Goal: Find specific page/section: Find specific page/section

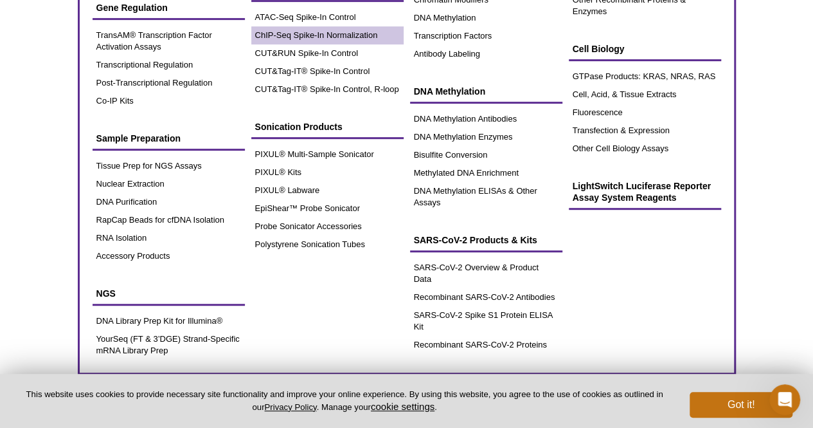
scroll to position [257, 0]
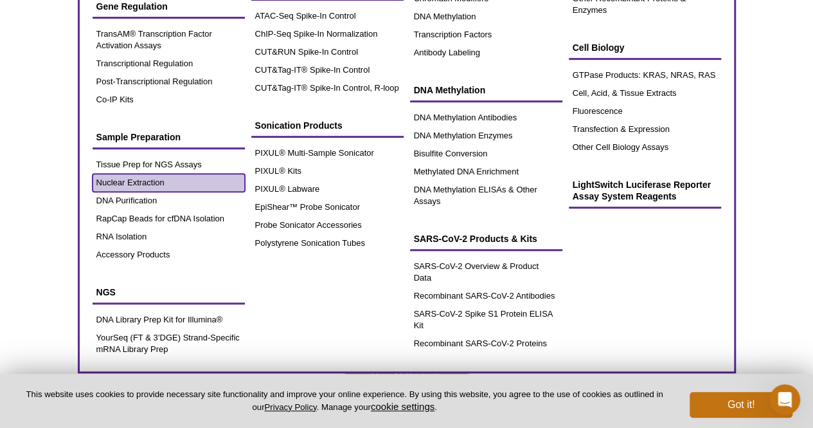
click at [129, 181] on link "Nuclear Extraction" at bounding box center [169, 183] width 152 height 18
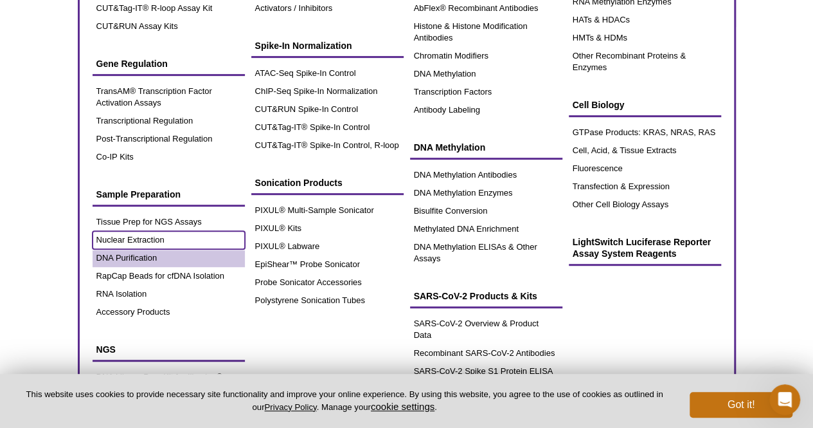
scroll to position [64, 0]
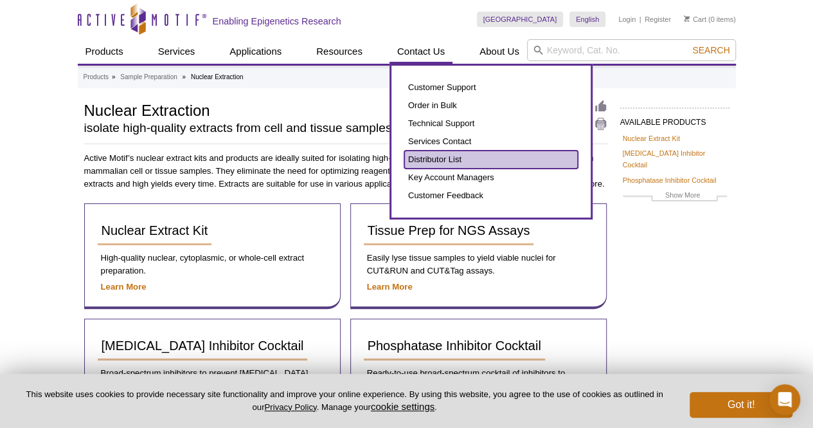
click at [432, 158] on link "Distributor List" at bounding box center [491, 159] width 174 height 18
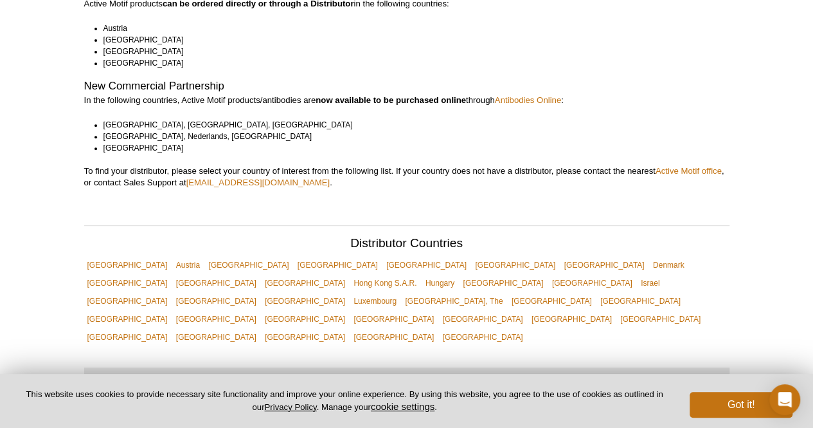
scroll to position [450, 0]
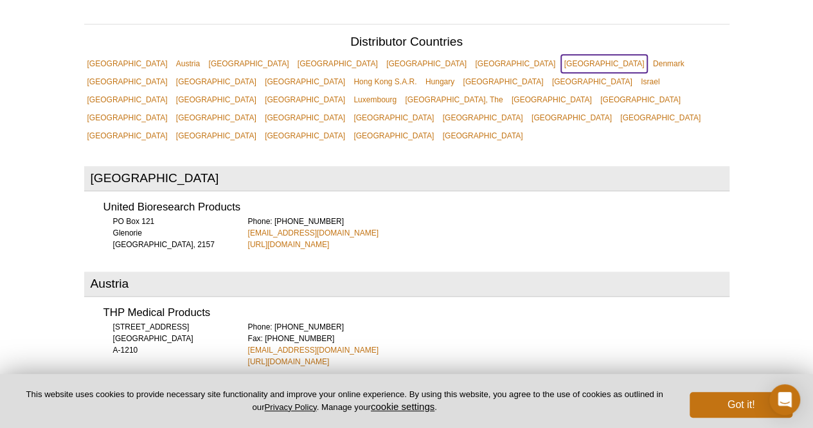
click at [561, 55] on link "[GEOGRAPHIC_DATA]" at bounding box center [604, 64] width 87 height 18
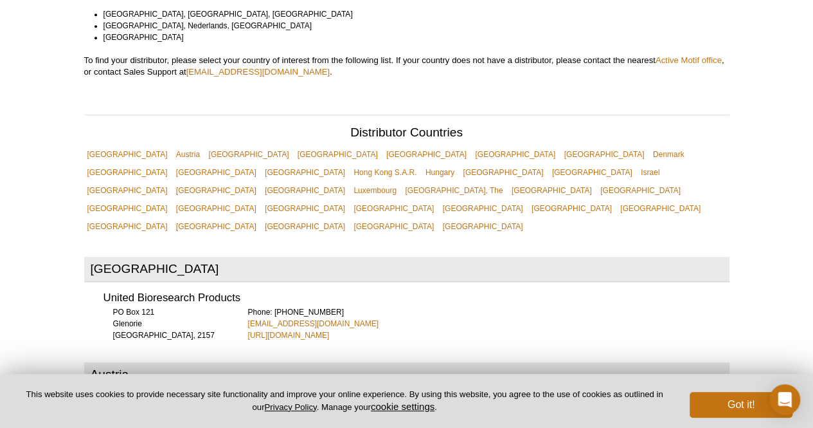
scroll to position [339, 0]
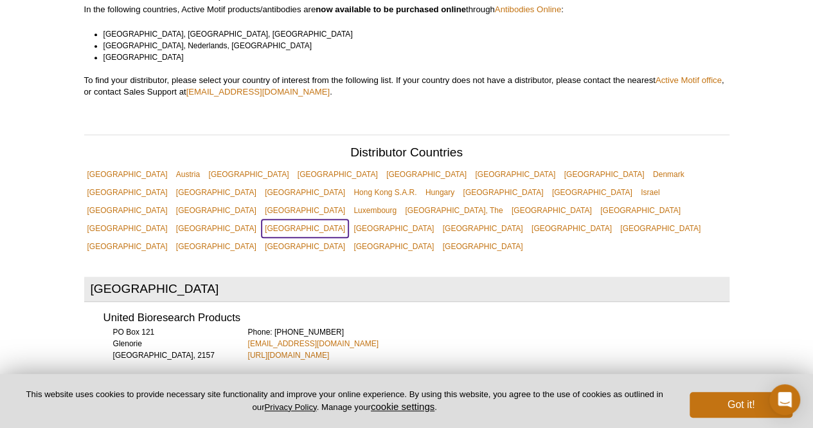
click at [348, 219] on link "[GEOGRAPHIC_DATA]" at bounding box center [305, 228] width 87 height 18
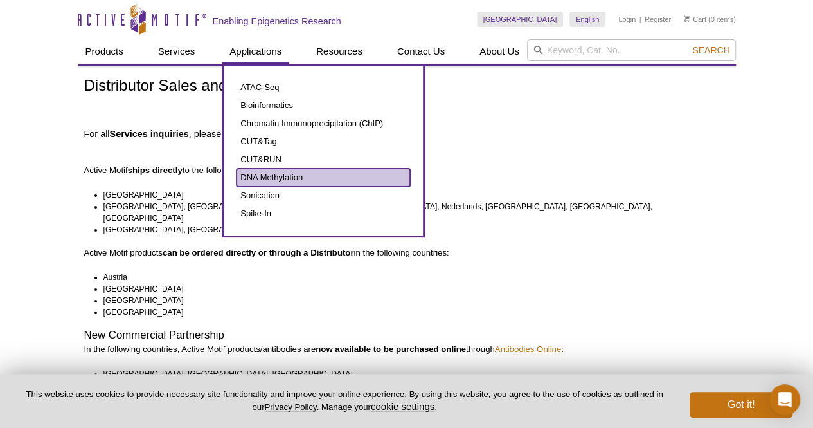
click at [258, 176] on link "DNA Methylation" at bounding box center [324, 177] width 174 height 18
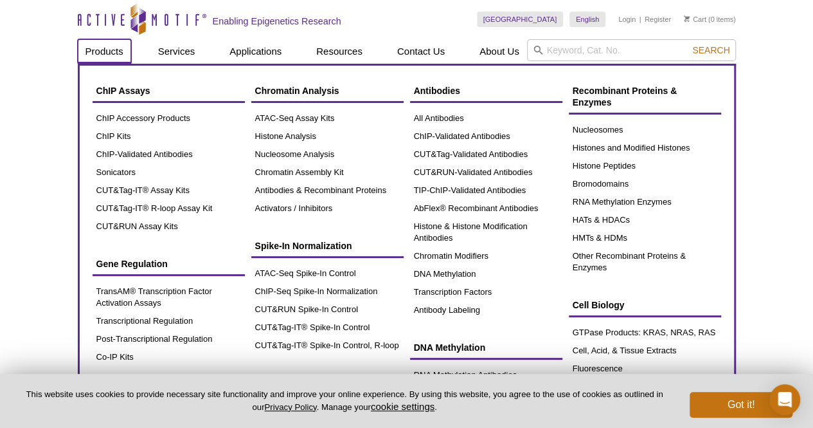
click at [108, 51] on link "Products" at bounding box center [104, 51] width 53 height 24
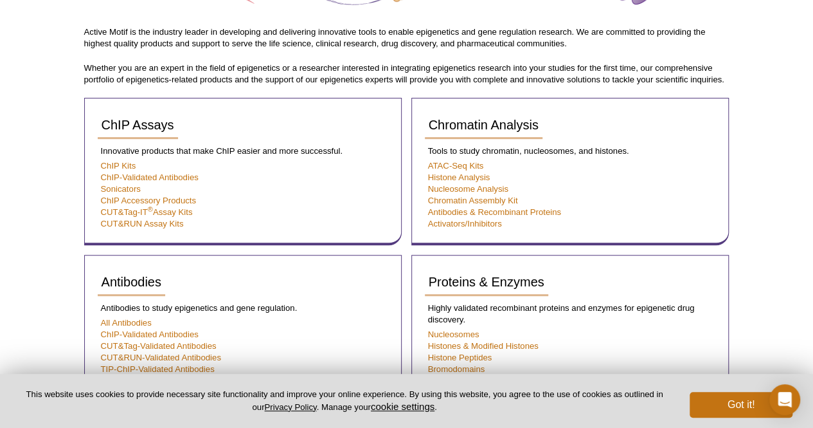
scroll to position [193, 0]
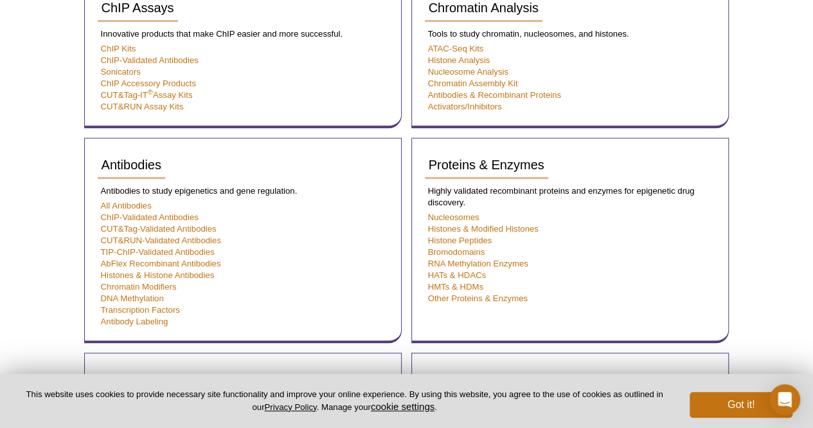
scroll to position [321, 0]
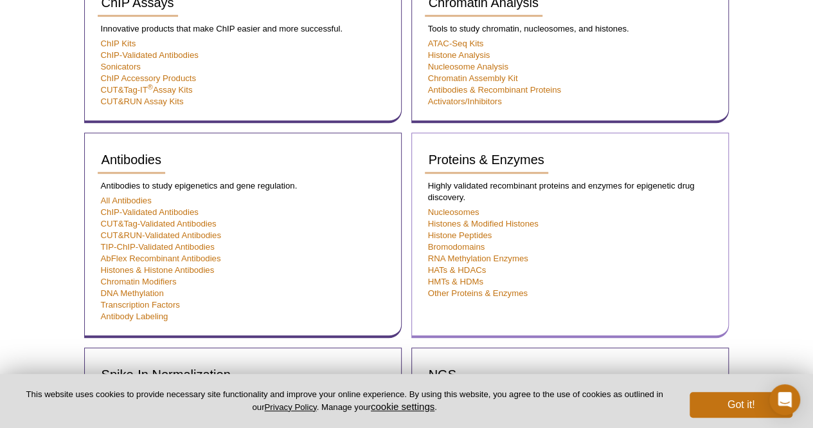
click at [579, 183] on p "Highly validated recombinant proteins and enzymes for epigenetic drug discovery." at bounding box center [570, 191] width 291 height 23
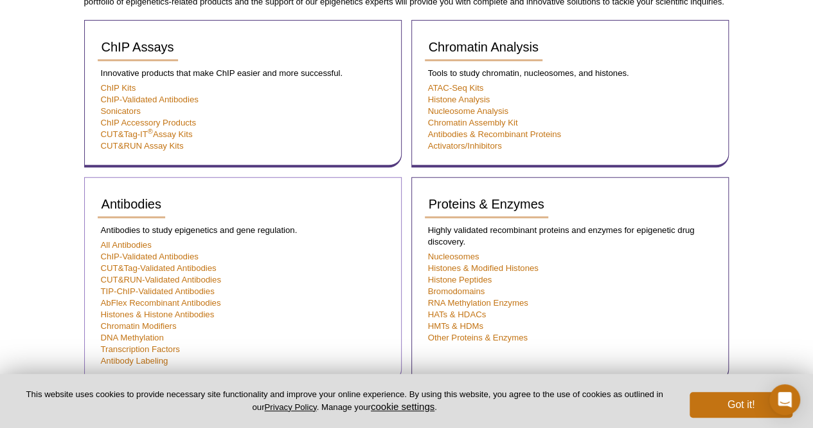
scroll to position [257, 0]
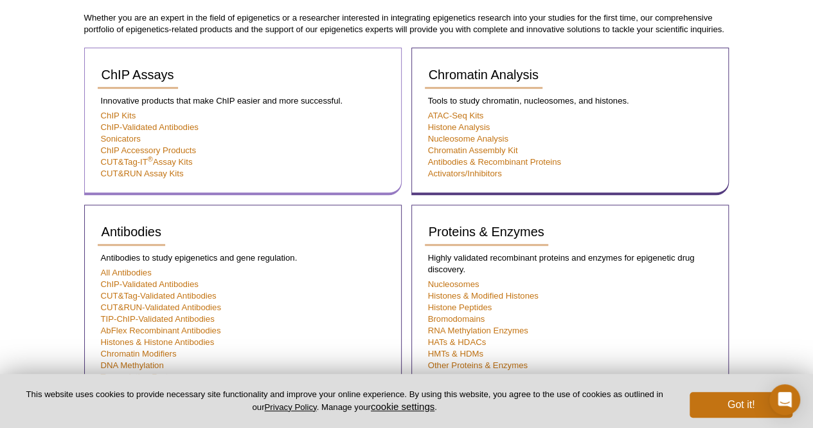
scroll to position [193, 0]
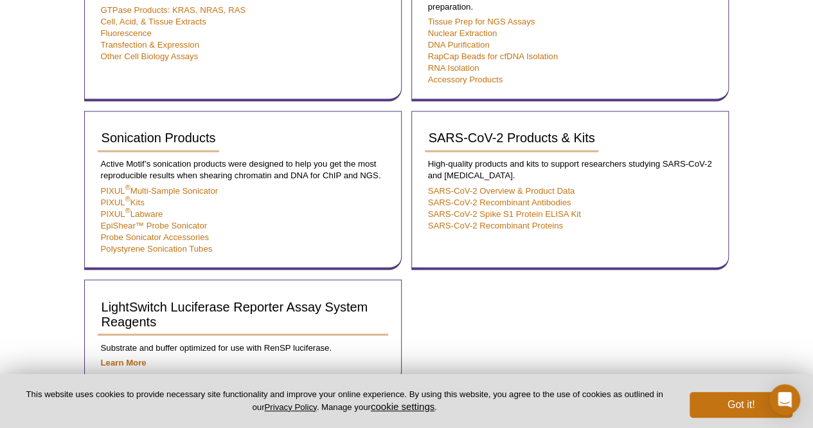
scroll to position [964, 0]
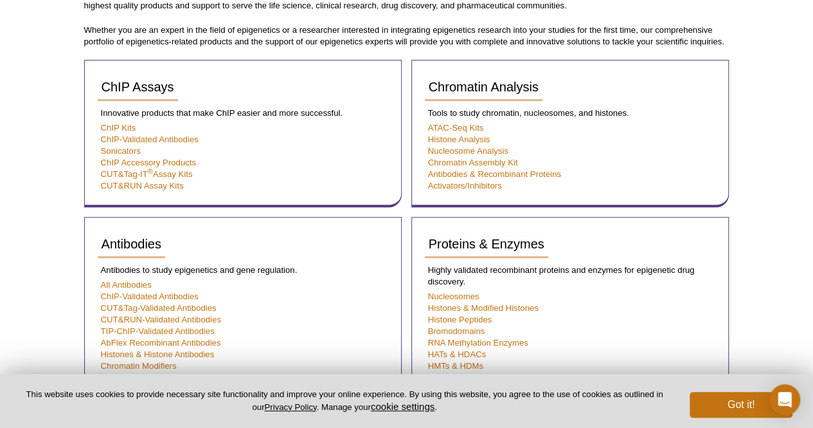
scroll to position [239, 0]
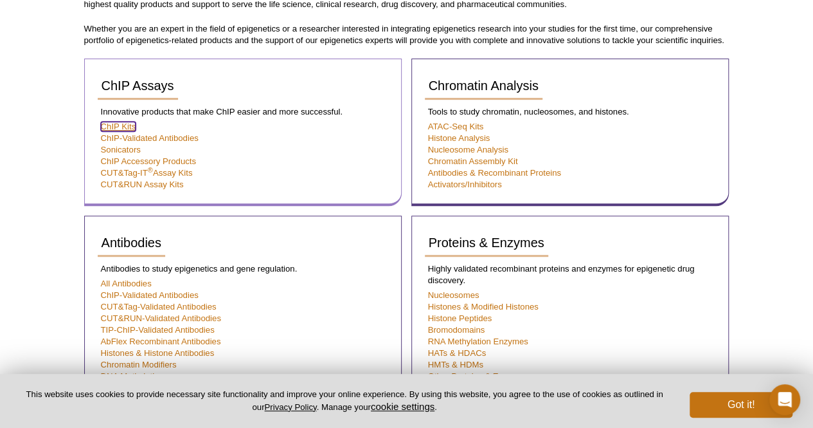
click at [114, 126] on link "ChIP Kits" at bounding box center [118, 127] width 35 height 10
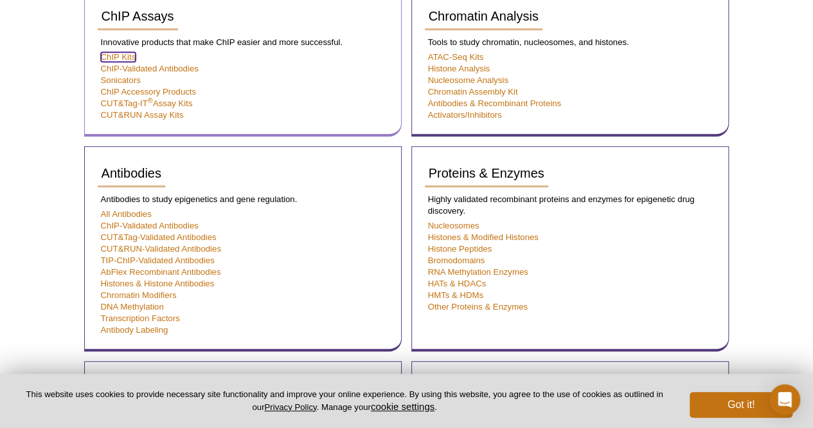
scroll to position [431, 0]
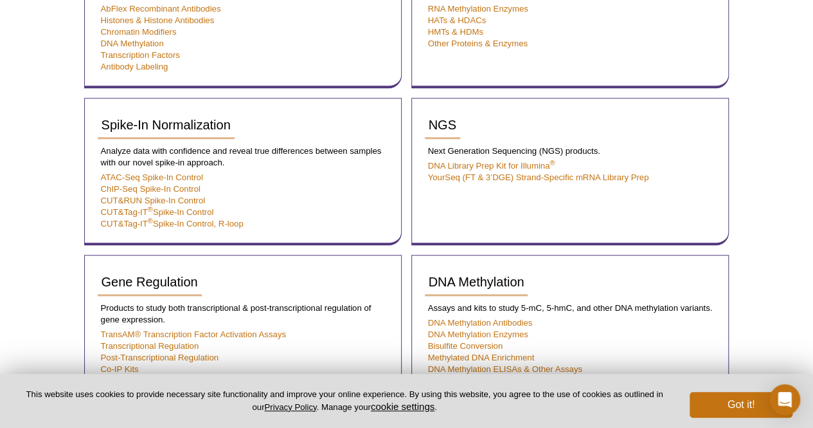
scroll to position [431, 0]
